Goal: Transaction & Acquisition: Purchase product/service

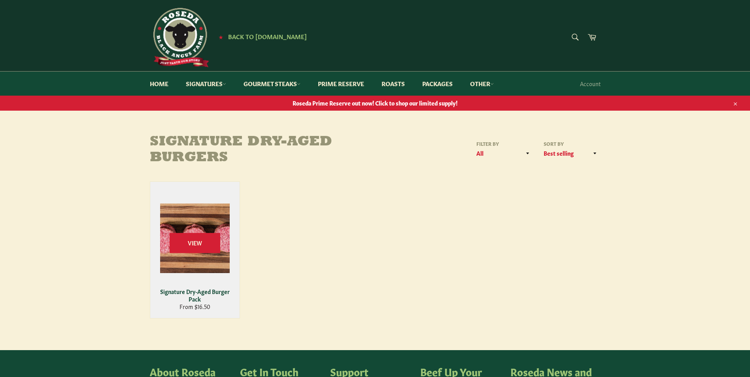
click at [203, 291] on div "Signature Dry-Aged Burger Pack" at bounding box center [194, 295] width 79 height 15
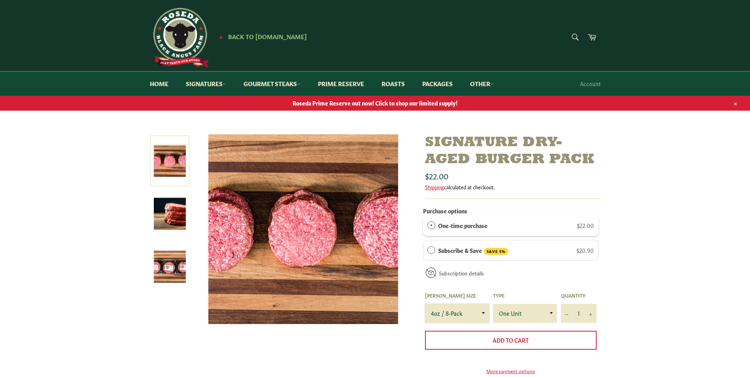
click at [483, 313] on select "4oz / 8-Pack 6oz / 4-Pack 8oz / 4-Pack" at bounding box center [457, 313] width 64 height 19
select select "6oz / 4-Pack"
click at [425, 304] on select "4oz / 8-Pack 6oz / 4-Pack 8oz / 4-Pack" at bounding box center [457, 313] width 64 height 19
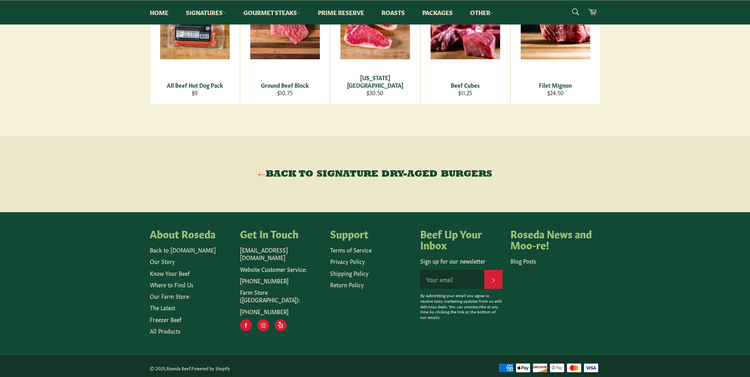
scroll to position [593, 0]
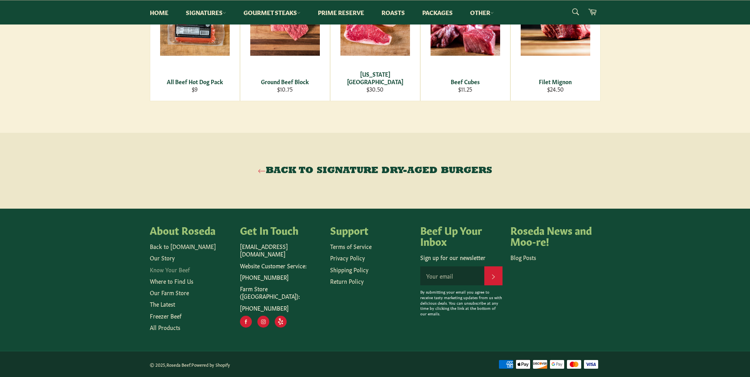
click at [183, 271] on link "Know Your Beef" at bounding box center [170, 270] width 40 height 8
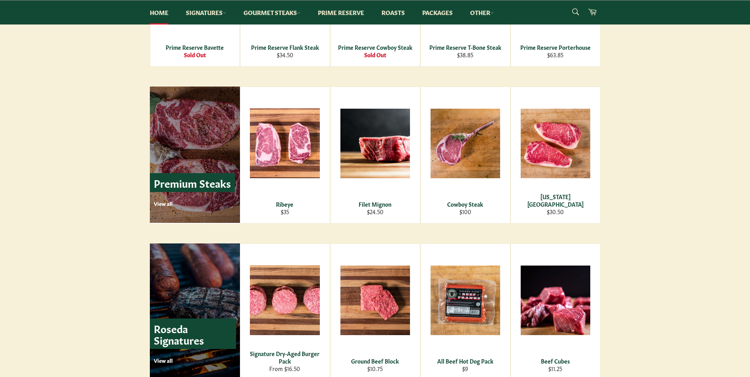
scroll to position [949, 0]
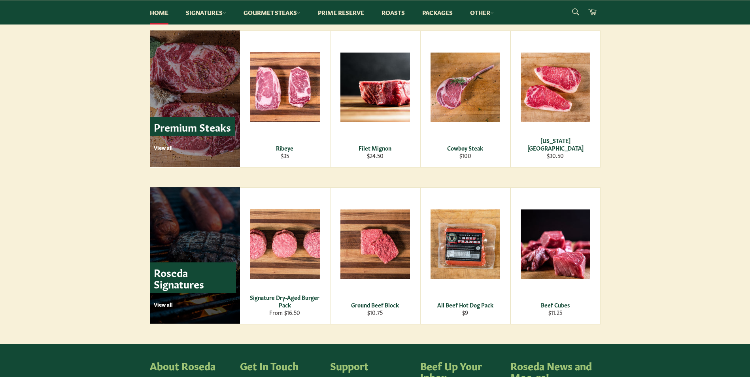
click at [156, 304] on p "View all" at bounding box center [195, 304] width 82 height 7
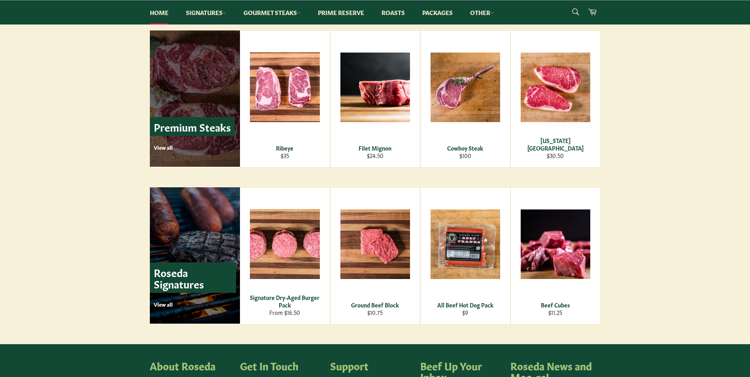
click at [168, 129] on p "Premium Steaks" at bounding box center [192, 126] width 85 height 19
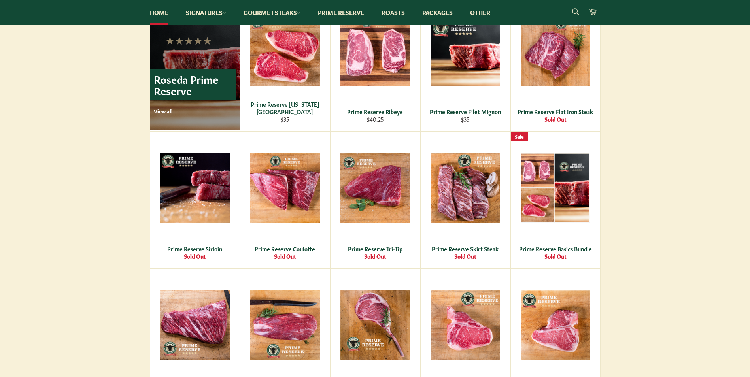
scroll to position [553, 0]
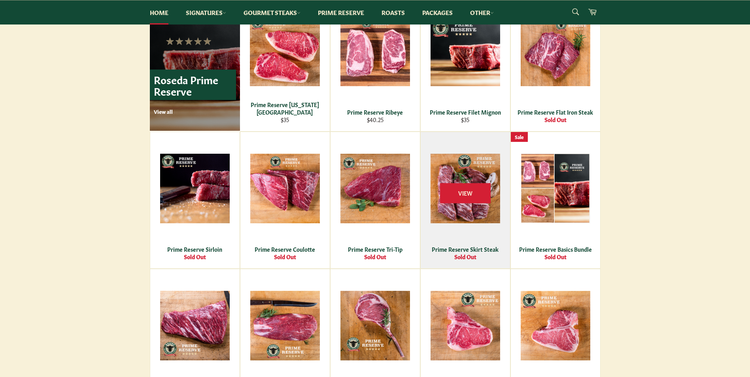
click at [473, 251] on div "Prime Reserve Skirt Steak" at bounding box center [464, 249] width 79 height 8
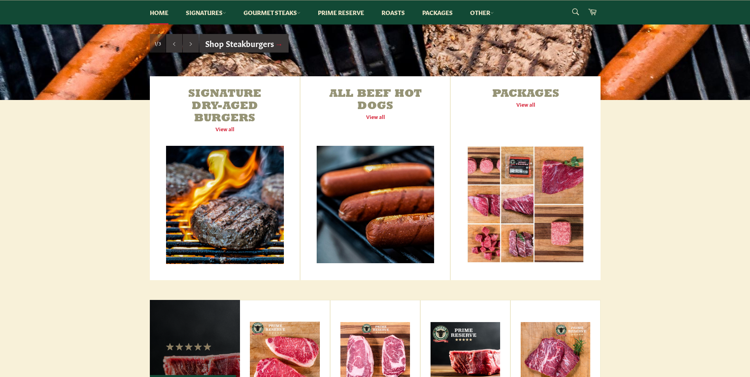
scroll to position [237, 0]
